Goal: Navigation & Orientation: Find specific page/section

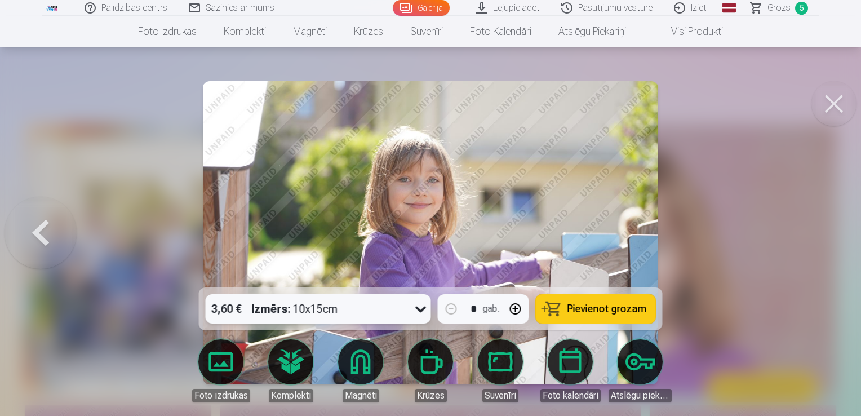
scroll to position [2430, 0]
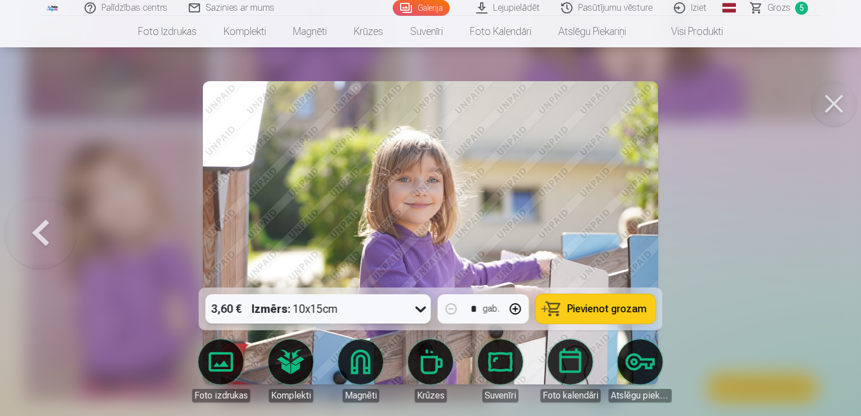
click at [833, 98] on button at bounding box center [833, 103] width 45 height 45
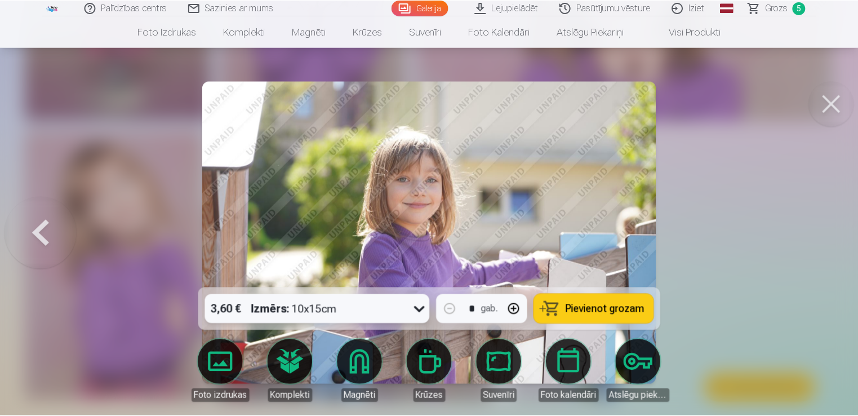
scroll to position [2423, 0]
